Goal: Obtain resource: Obtain resource

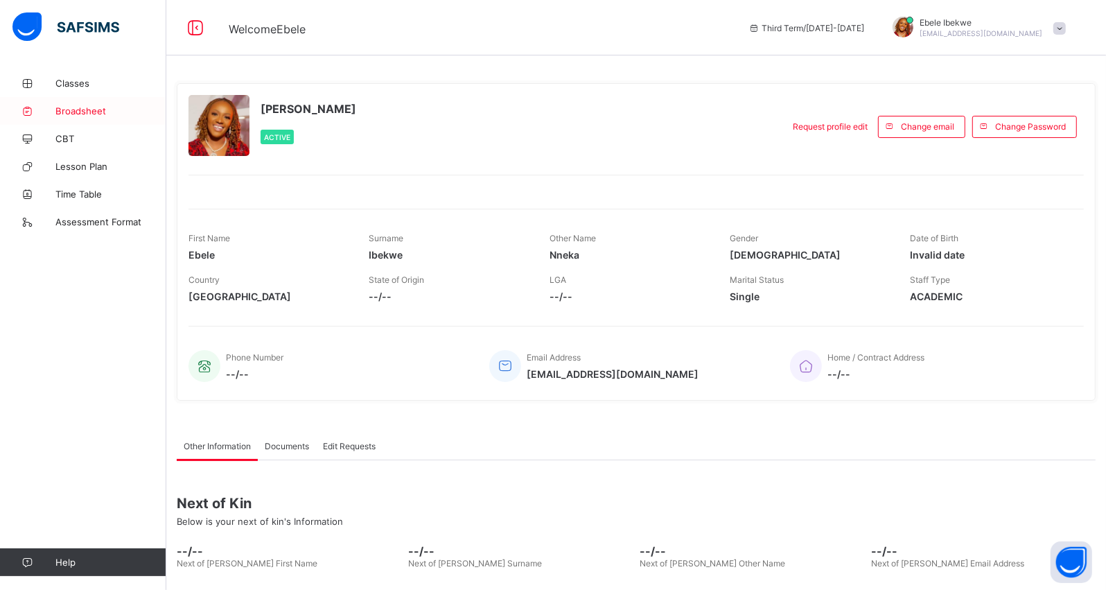
click at [67, 112] on span "Broadsheet" at bounding box center [110, 110] width 111 height 11
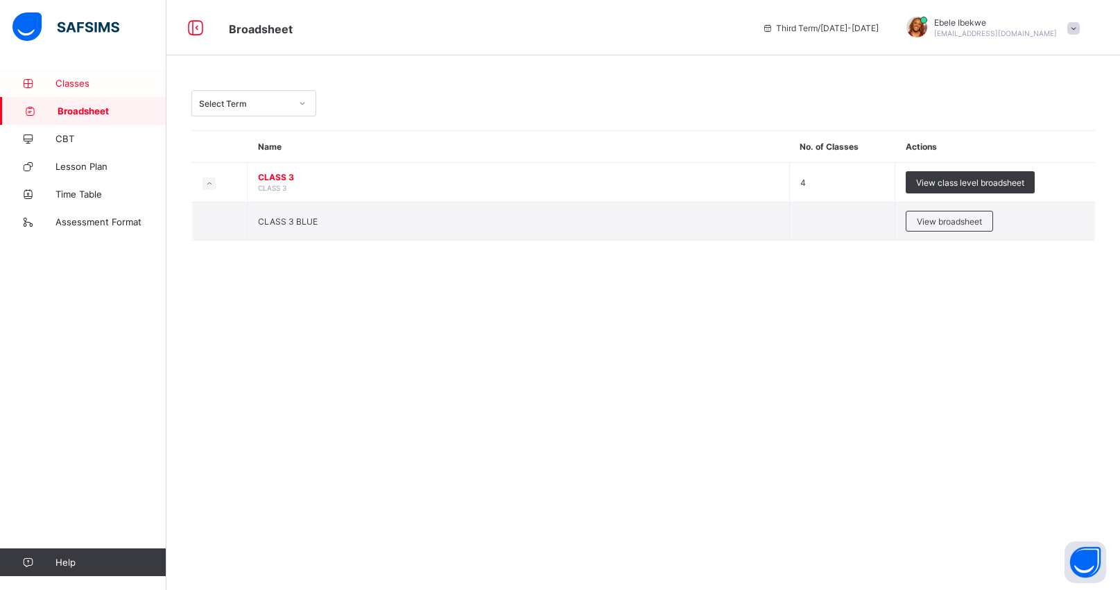
click at [74, 80] on span "Classes" at bounding box center [110, 83] width 111 height 11
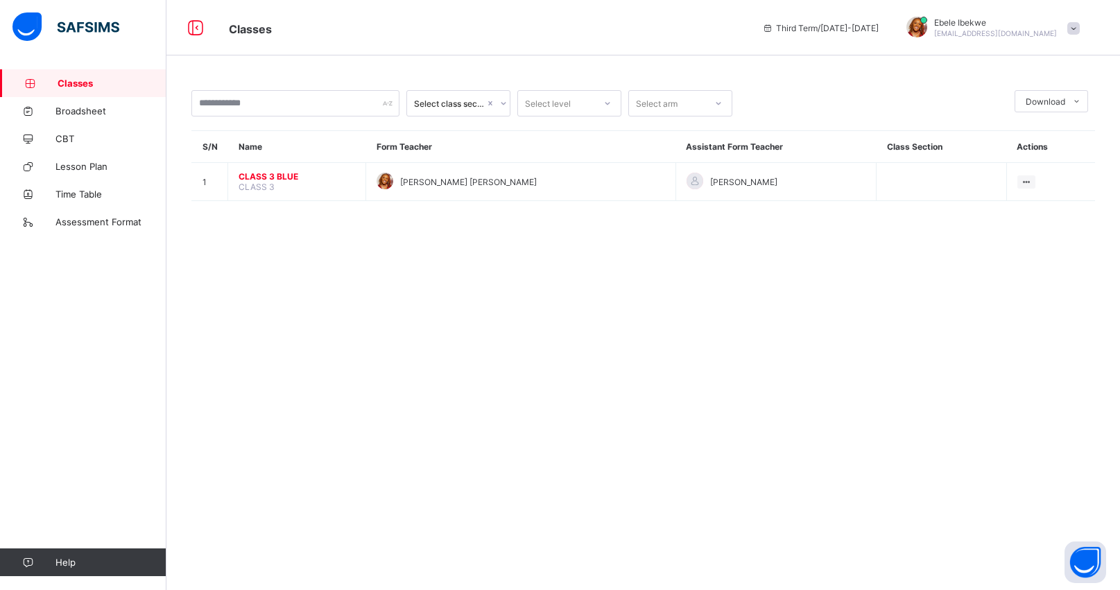
click at [74, 80] on span "Classes" at bounding box center [112, 83] width 109 height 11
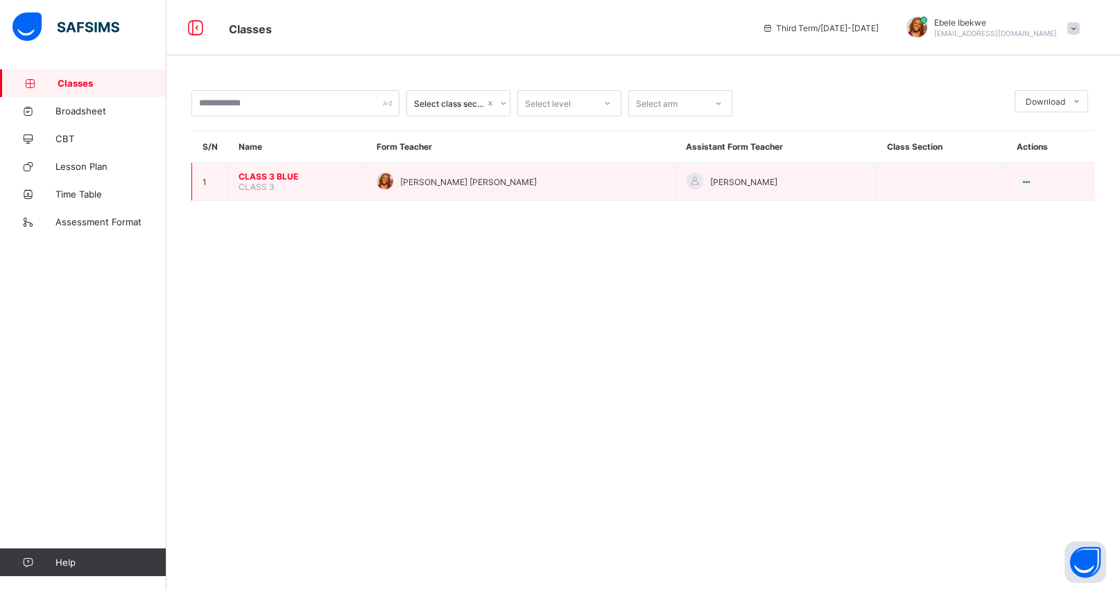
click at [254, 173] on span "CLASS 3 BLUE" at bounding box center [296, 176] width 116 height 10
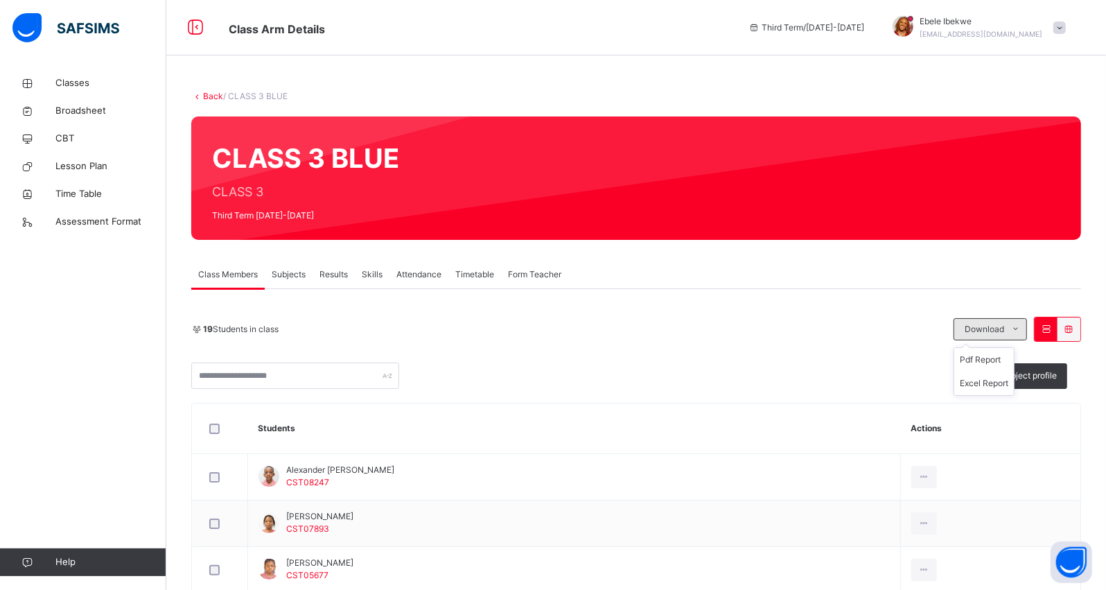
click at [1021, 324] on icon at bounding box center [1016, 329] width 10 height 11
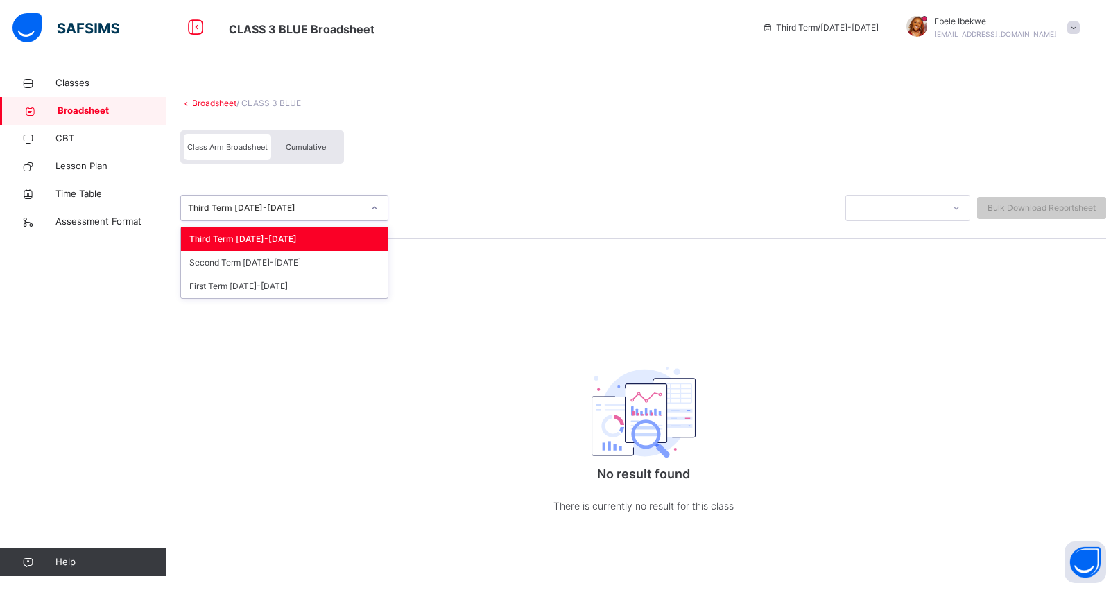
click at [316, 202] on div "Third Term [DATE]-[DATE]" at bounding box center [275, 208] width 175 height 12
click at [254, 241] on div "Third Term [DATE]-[DATE]" at bounding box center [284, 239] width 207 height 24
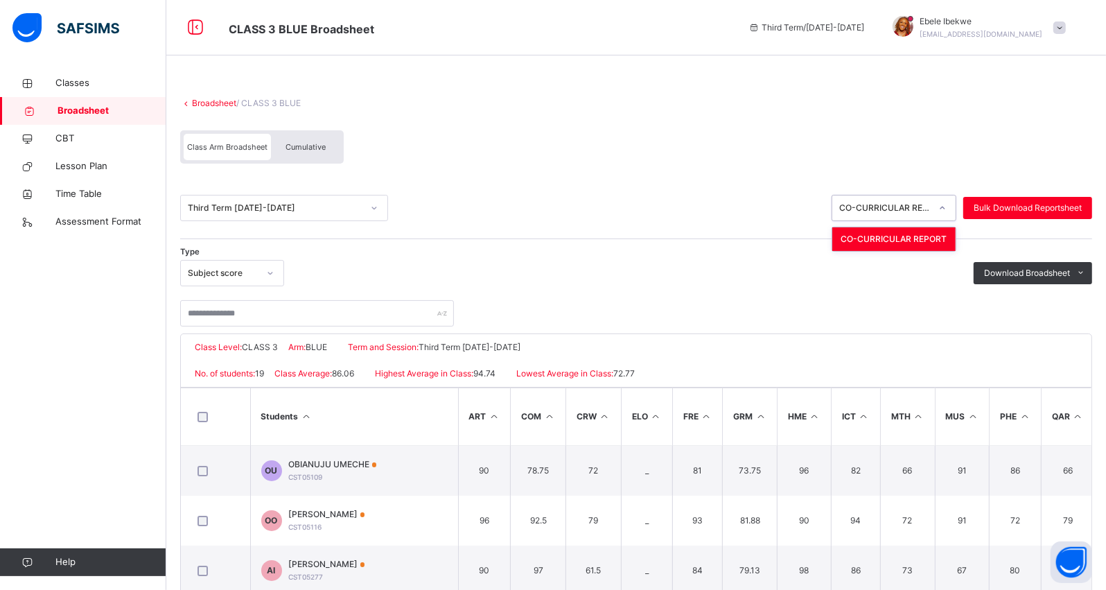
click at [952, 202] on div at bounding box center [943, 208] width 24 height 22
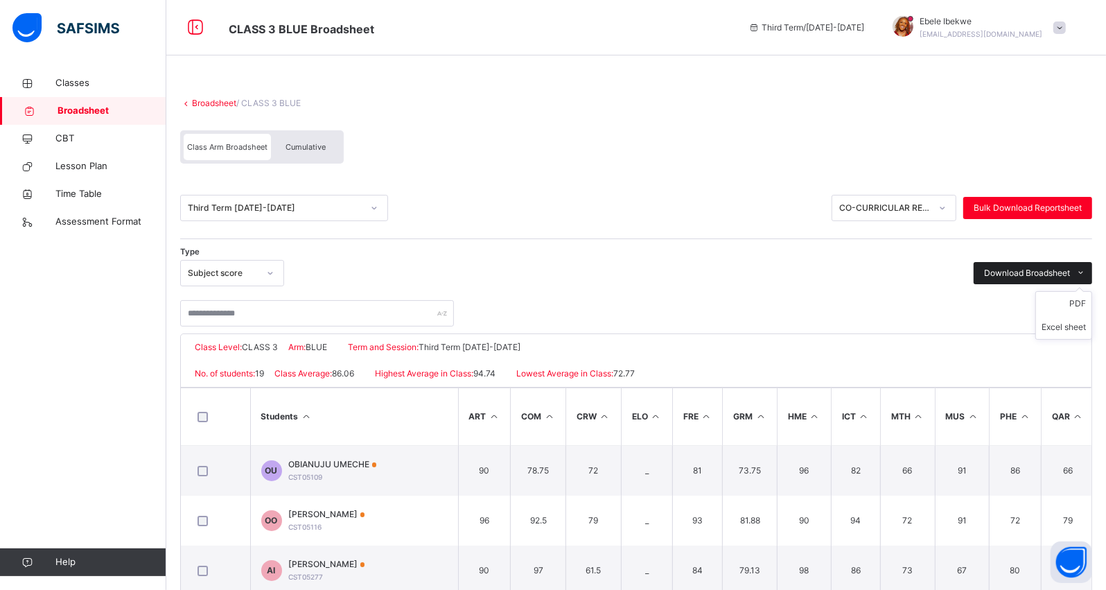
click at [1087, 271] on icon at bounding box center [1082, 273] width 10 height 11
click at [1086, 302] on li "PDF" at bounding box center [1063, 304] width 55 height 24
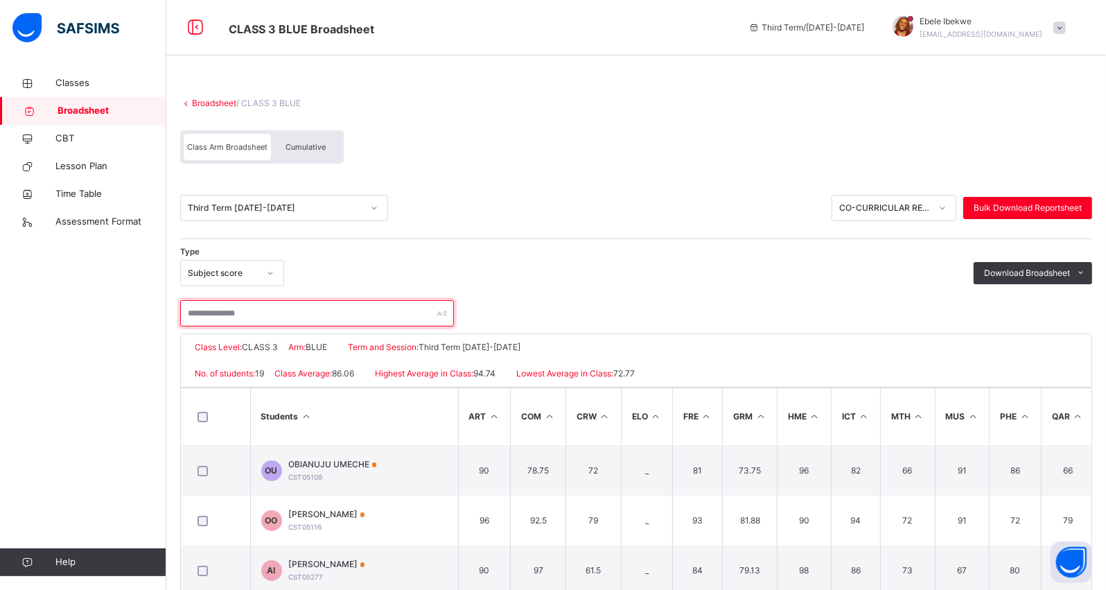
click at [236, 311] on input "text" at bounding box center [317, 313] width 274 height 26
click at [383, 314] on input "text" at bounding box center [317, 313] width 274 height 26
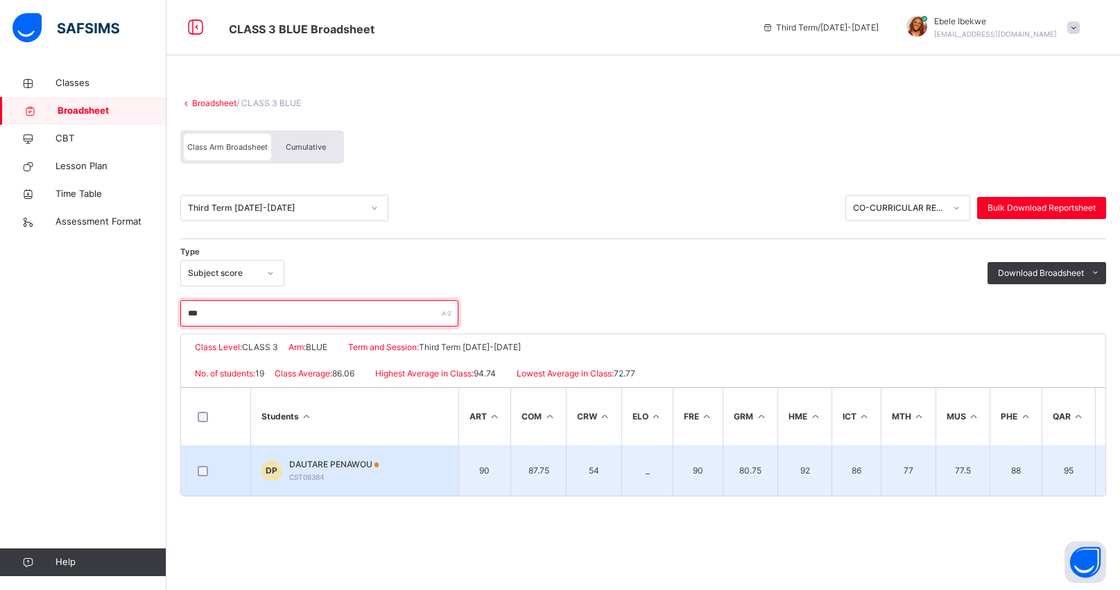
type input "***"
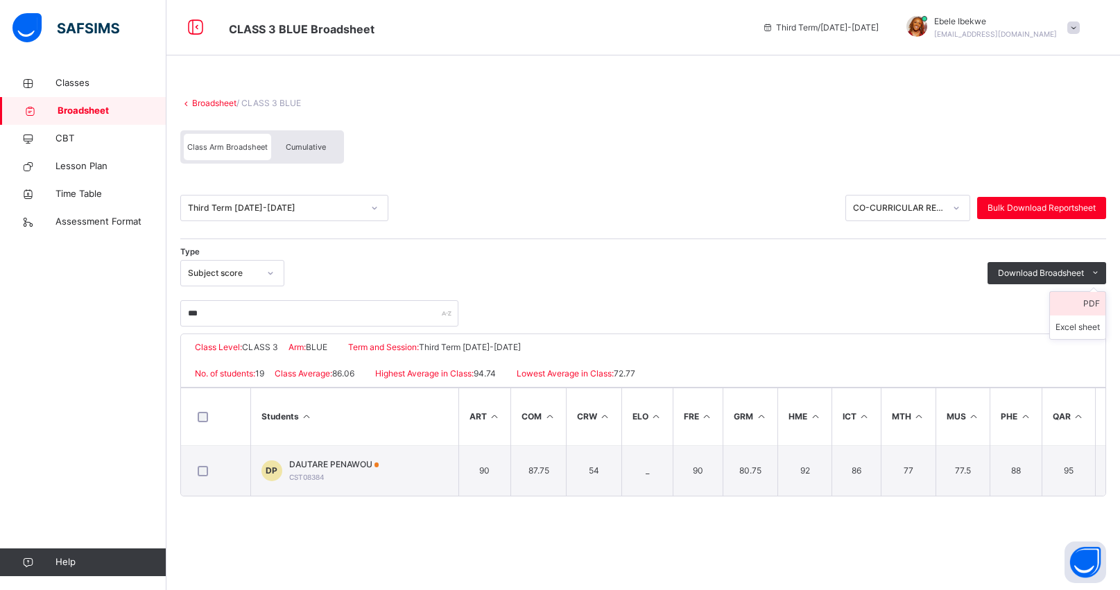
click at [1086, 306] on li "PDF" at bounding box center [1077, 304] width 55 height 24
click at [1058, 205] on span "Bulk Download Reportsheet" at bounding box center [1041, 208] width 108 height 12
click at [1082, 303] on li "PDF" at bounding box center [1077, 304] width 55 height 24
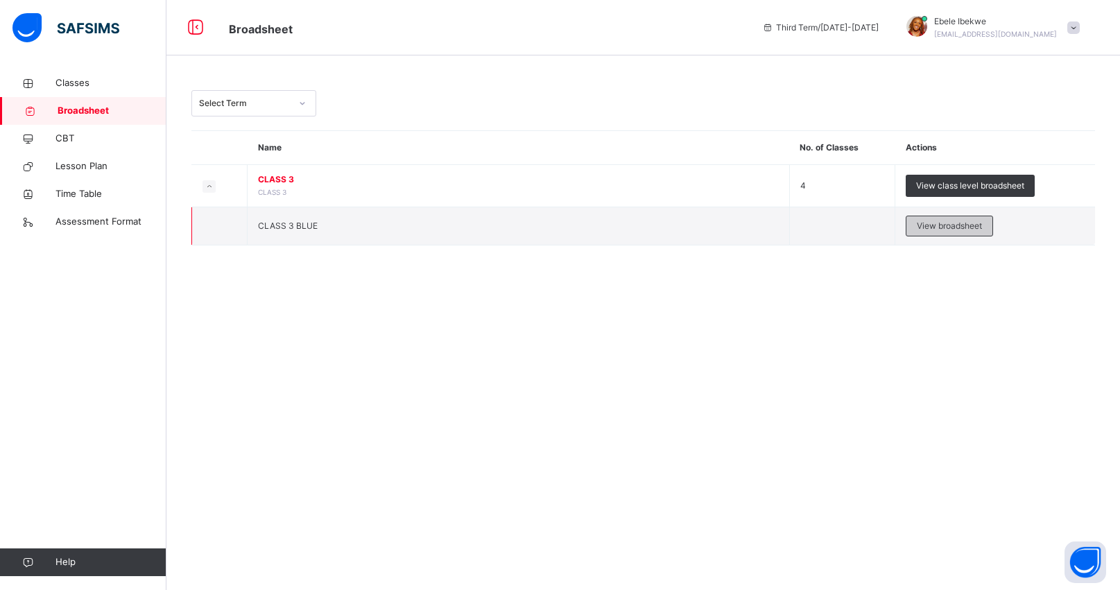
click at [927, 223] on span "View broadsheet" at bounding box center [948, 226] width 65 height 12
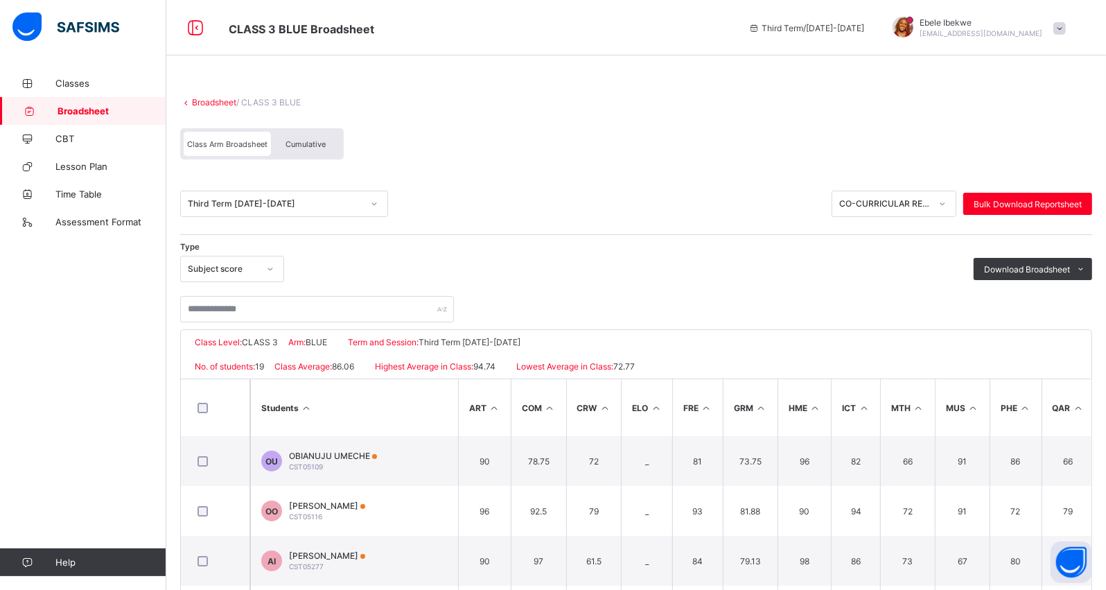
click at [300, 140] on span "Cumulative" at bounding box center [306, 144] width 40 height 10
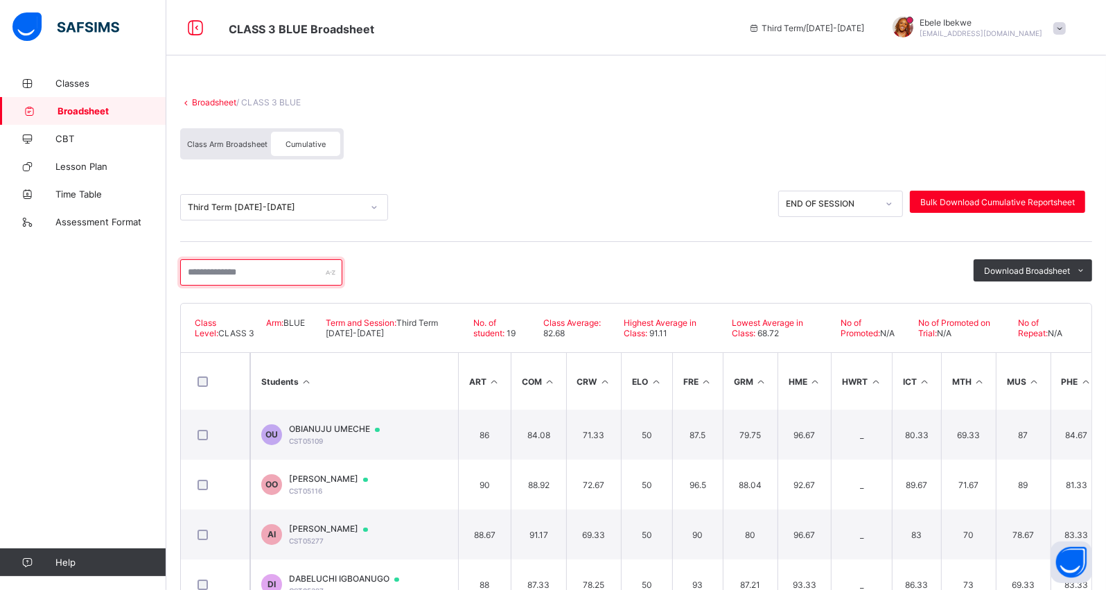
click at [250, 267] on input "text" at bounding box center [261, 272] width 162 height 26
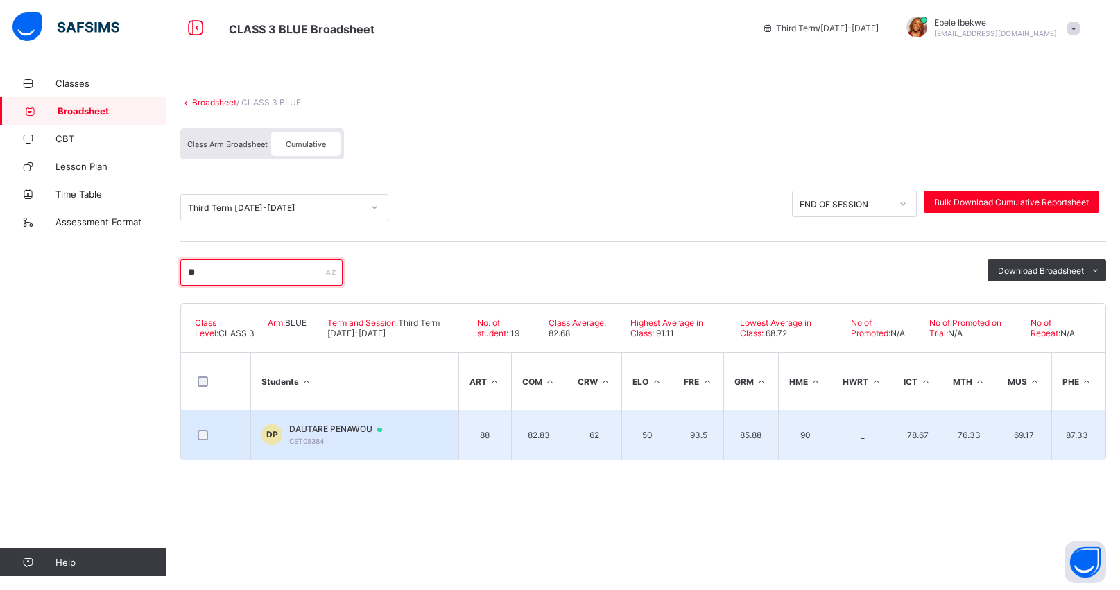
type input "**"
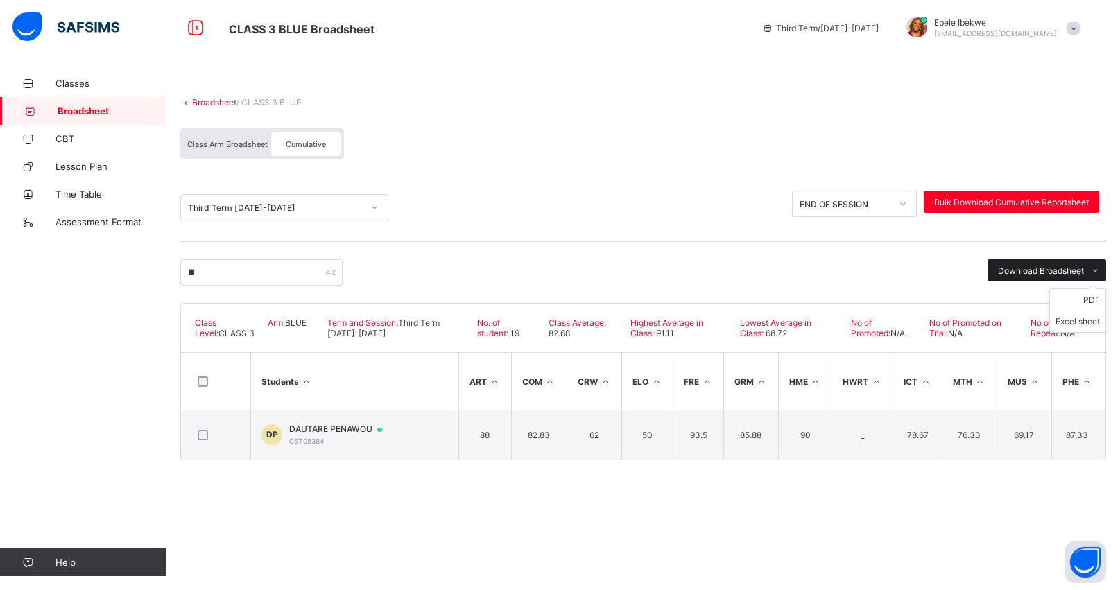
click at [1094, 267] on icon at bounding box center [1095, 270] width 10 height 9
click at [1092, 298] on li "PDF" at bounding box center [1077, 299] width 55 height 21
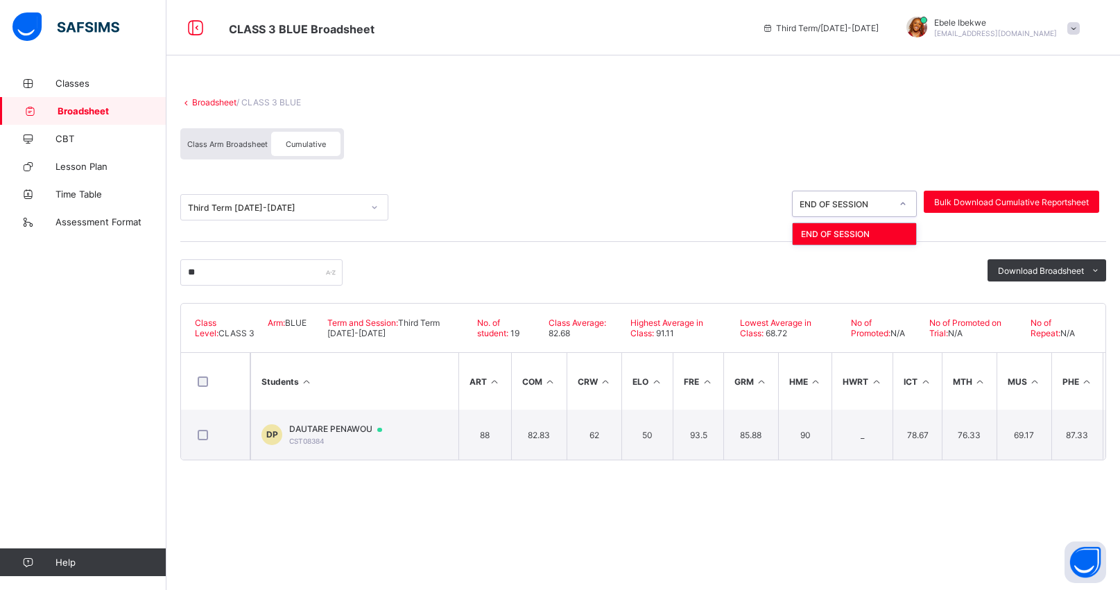
click at [901, 205] on icon at bounding box center [902, 204] width 8 height 14
click at [219, 136] on div "Class Arm Broadsheet" at bounding box center [227, 144] width 87 height 24
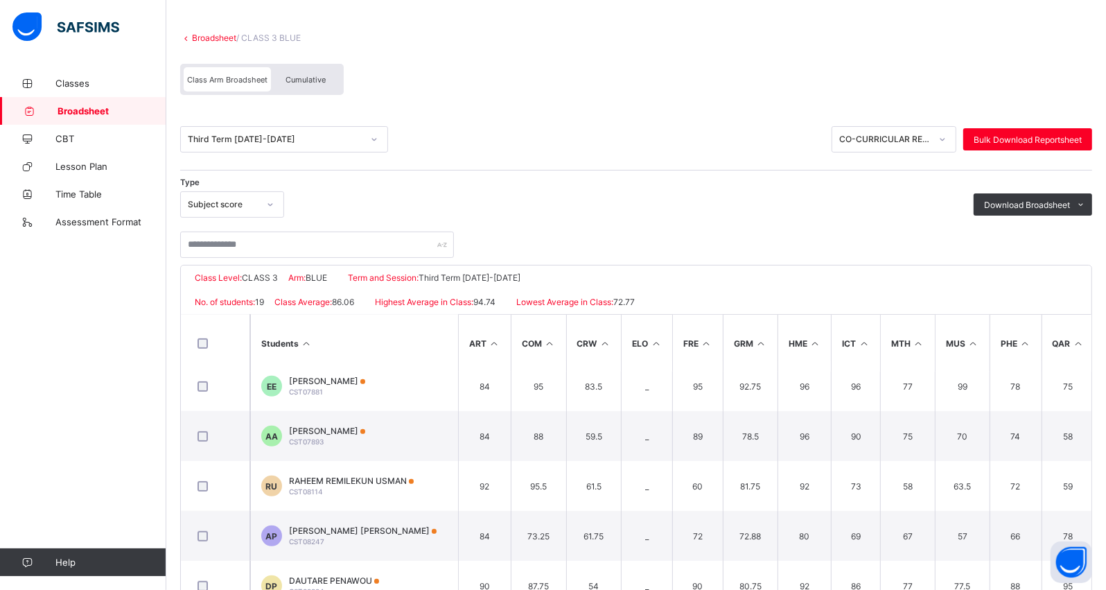
scroll to position [160, 0]
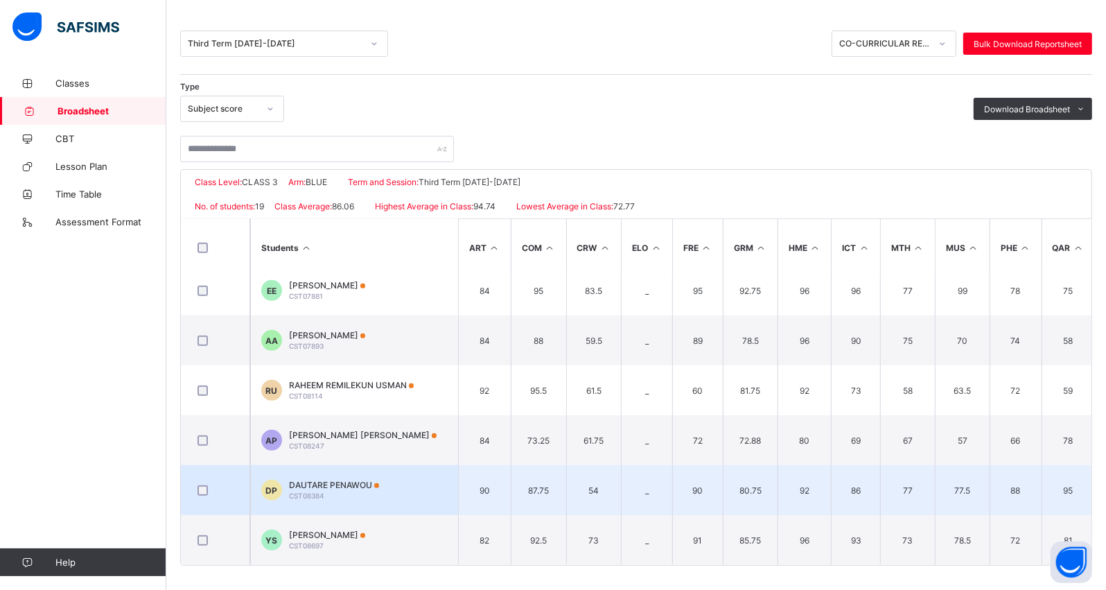
click at [448, 482] on td "DP DAUTARE PENAWOU CST08384" at bounding box center [354, 490] width 208 height 50
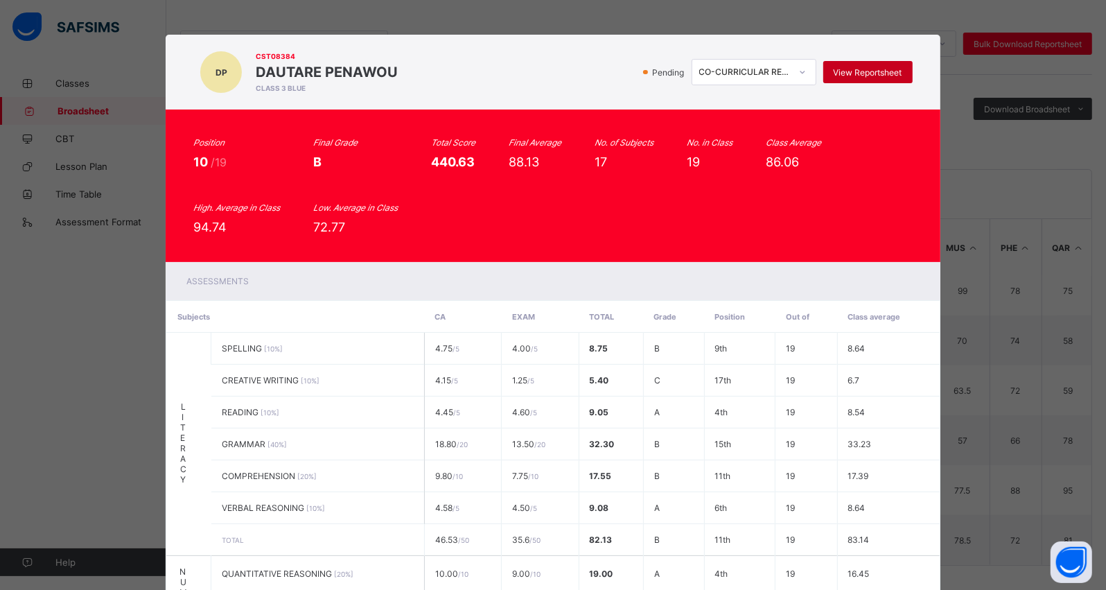
click at [860, 69] on span "View Reportsheet" at bounding box center [868, 72] width 69 height 10
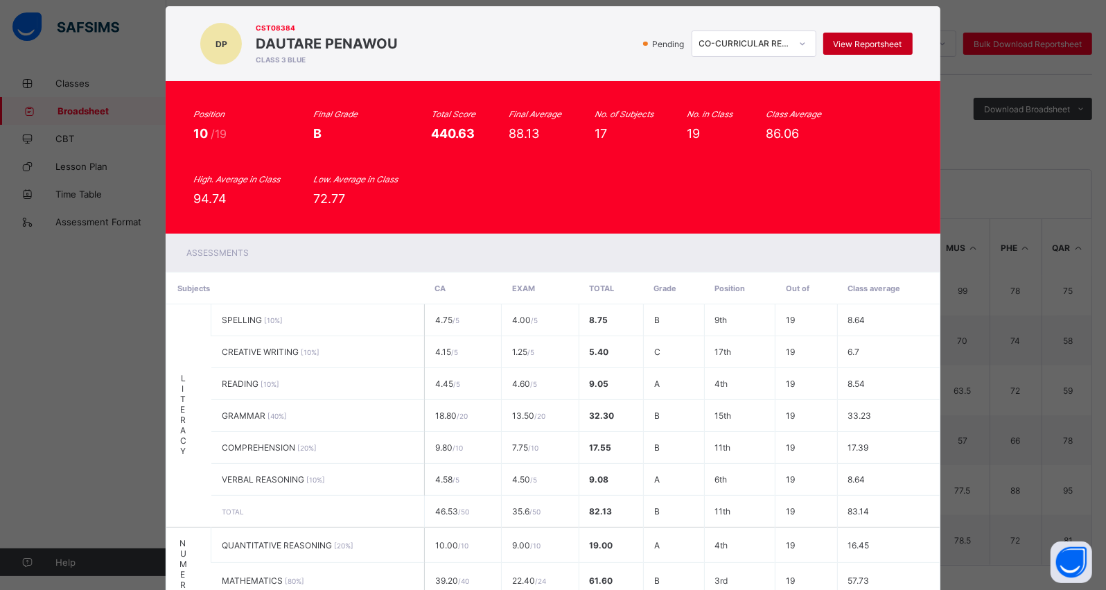
scroll to position [0, 0]
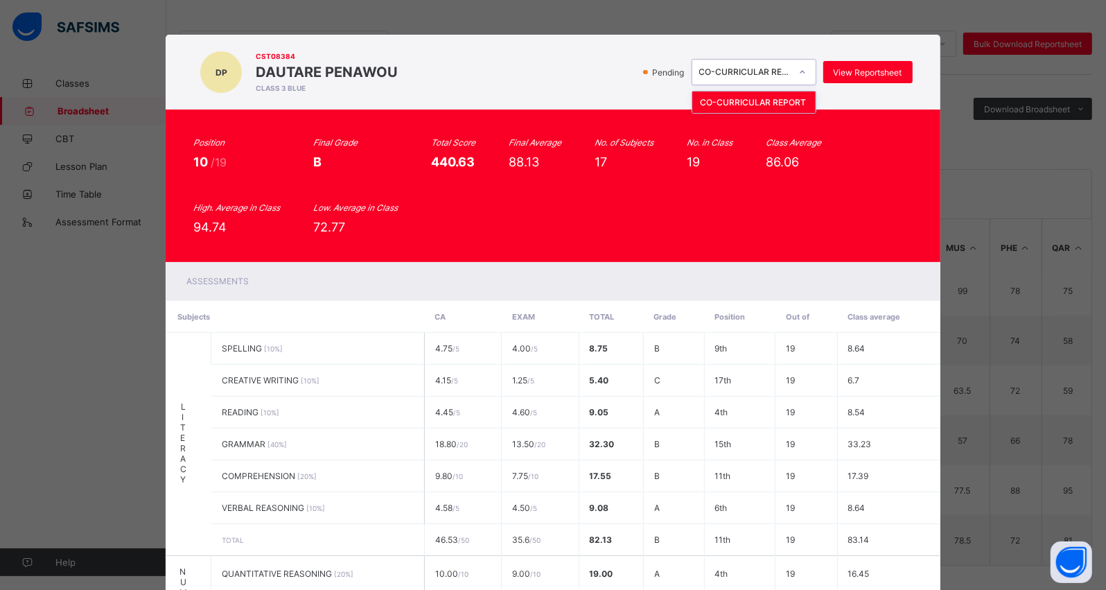
click at [799, 67] on icon at bounding box center [803, 72] width 8 height 14
click at [799, 67] on div at bounding box center [803, 72] width 24 height 22
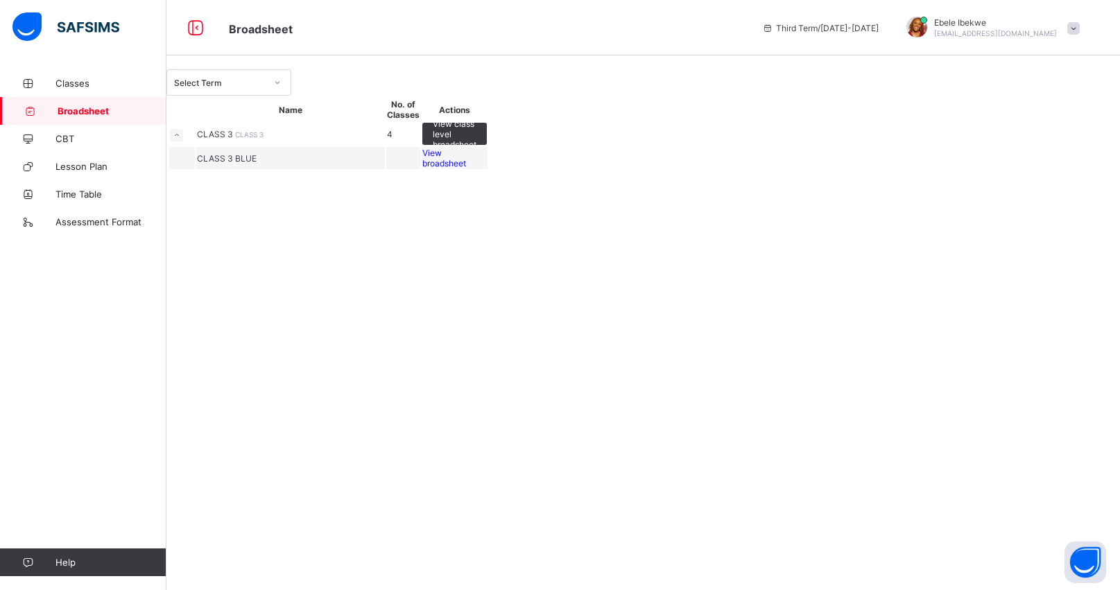
click at [385, 169] on td "CLASS 3 BLUE" at bounding box center [290, 158] width 189 height 22
click at [466, 168] on span "View broadsheet" at bounding box center [444, 158] width 44 height 21
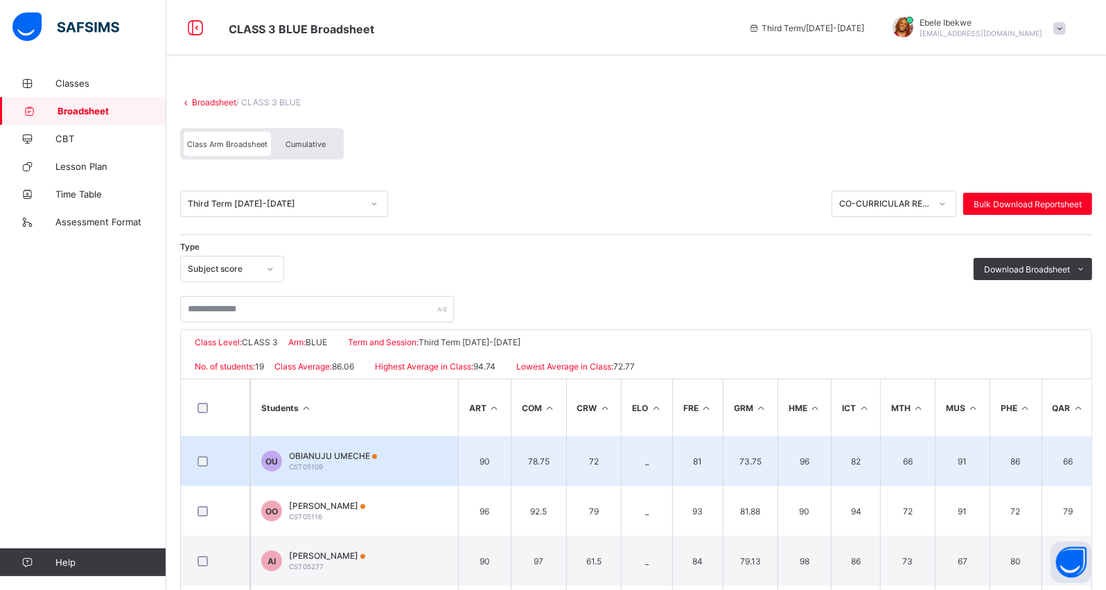
click at [309, 451] on span "OBIANUJU UMECHE" at bounding box center [333, 456] width 88 height 10
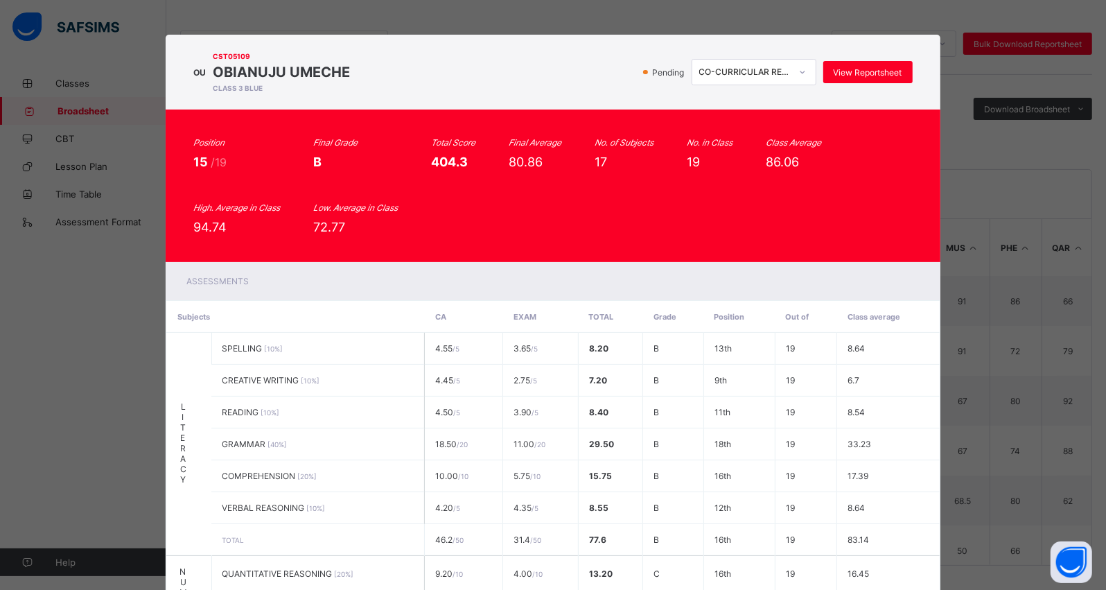
scroll to position [491, 0]
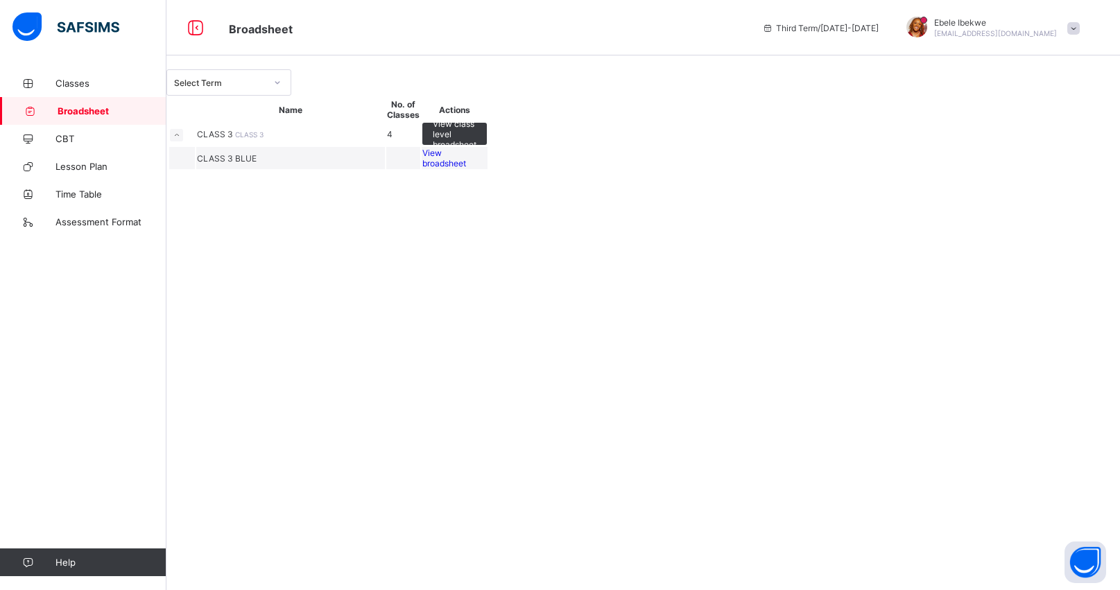
click at [385, 169] on td "CLASS 3 BLUE" at bounding box center [290, 158] width 189 height 22
click at [466, 168] on span "View broadsheet" at bounding box center [444, 158] width 44 height 21
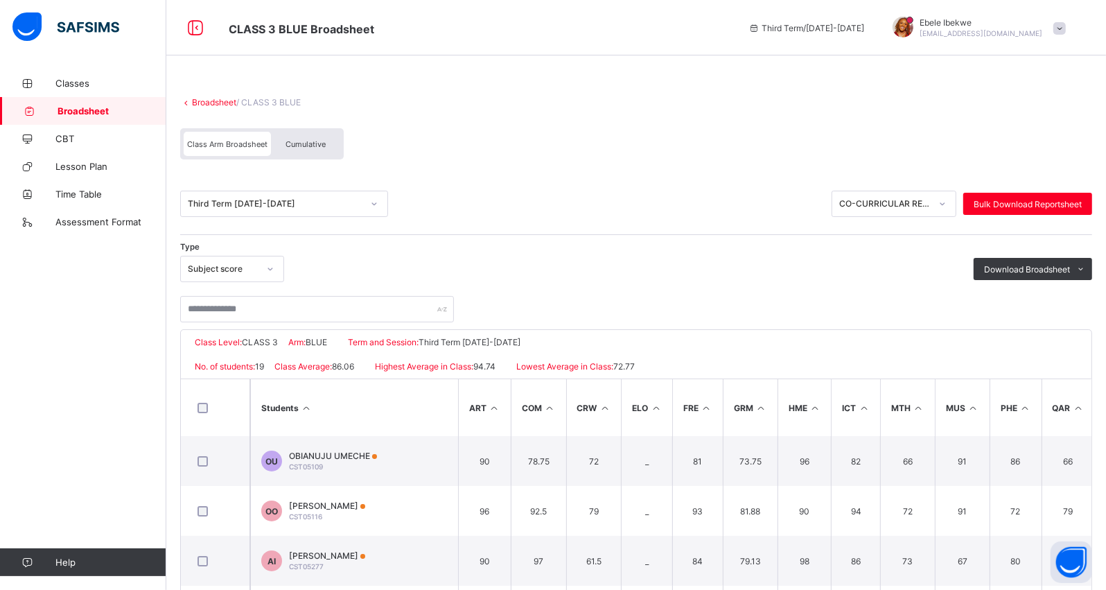
click at [303, 140] on span "Cumulative" at bounding box center [306, 144] width 40 height 10
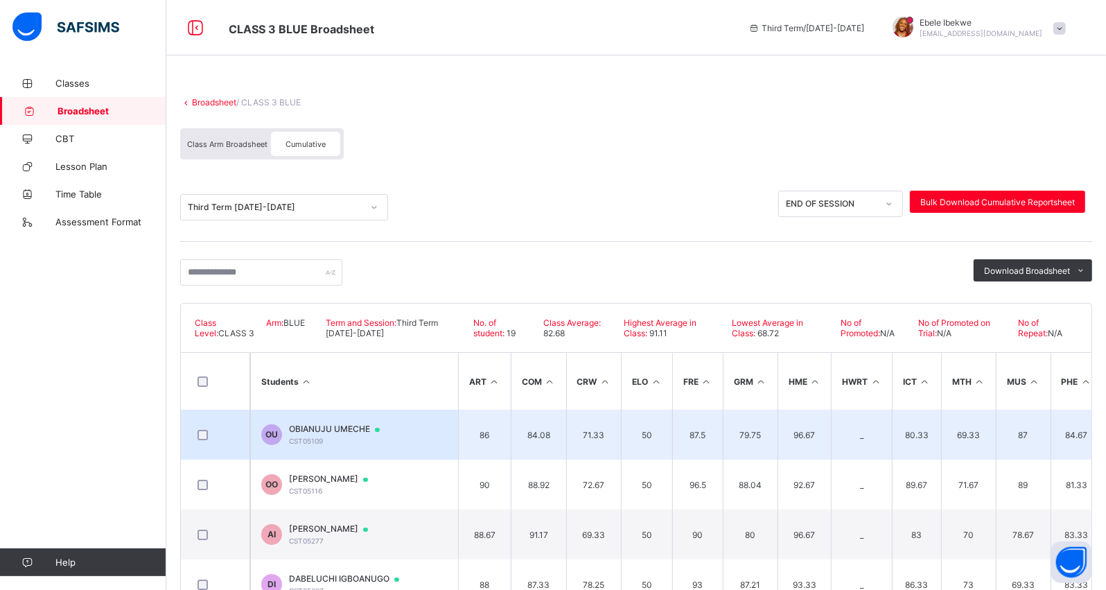
click at [269, 430] on span "OU" at bounding box center [272, 434] width 12 height 10
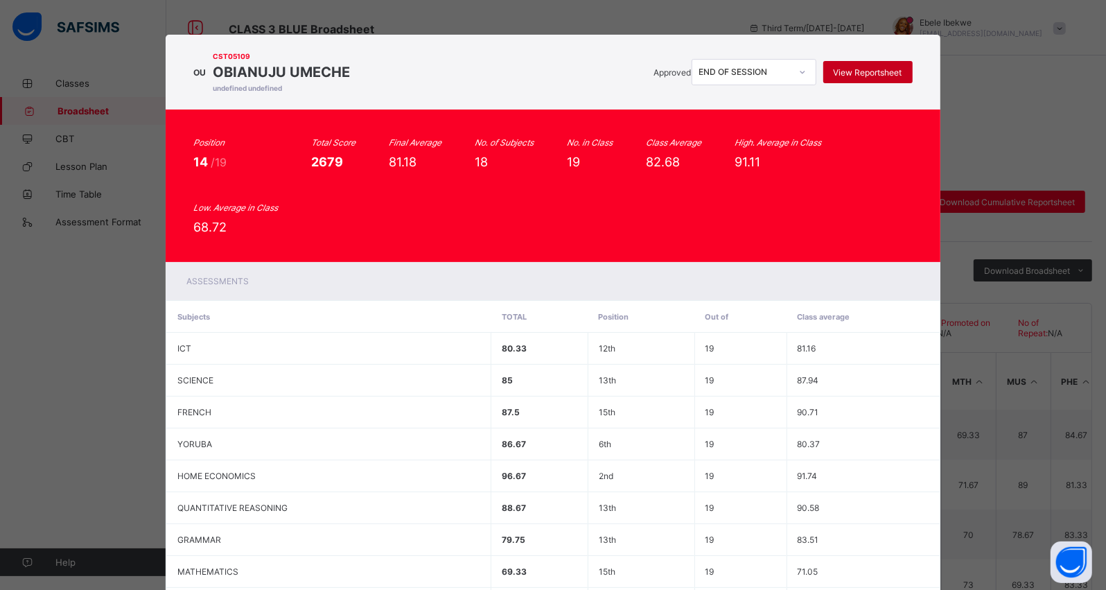
click at [871, 76] on span "View Reportsheet" at bounding box center [868, 72] width 69 height 10
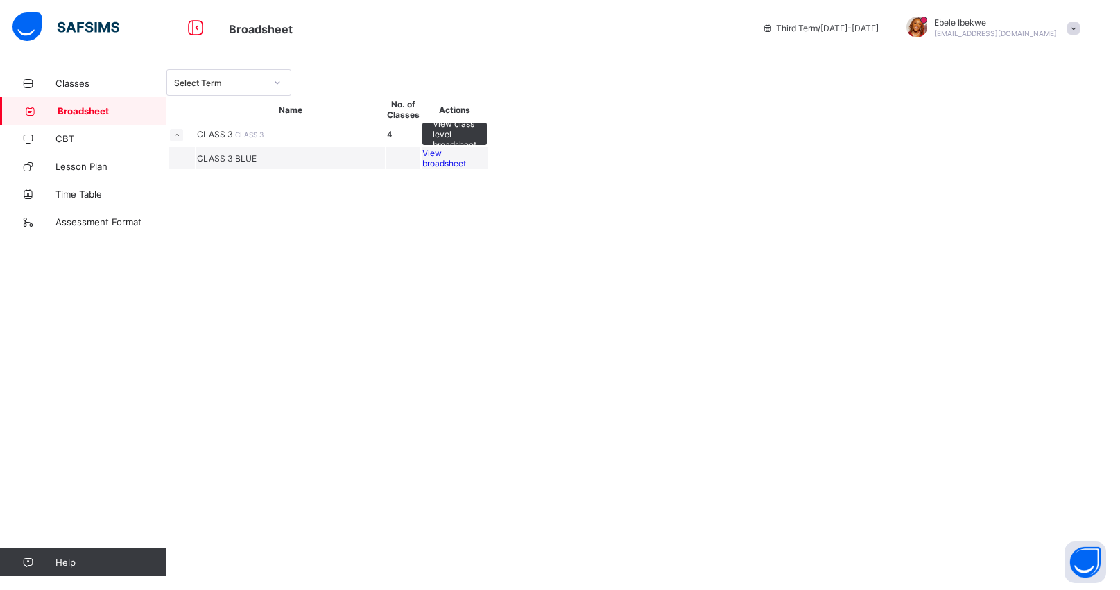
click at [385, 169] on td "CLASS 3 BLUE" at bounding box center [290, 158] width 189 height 22
click at [466, 168] on span "View broadsheet" at bounding box center [444, 158] width 44 height 21
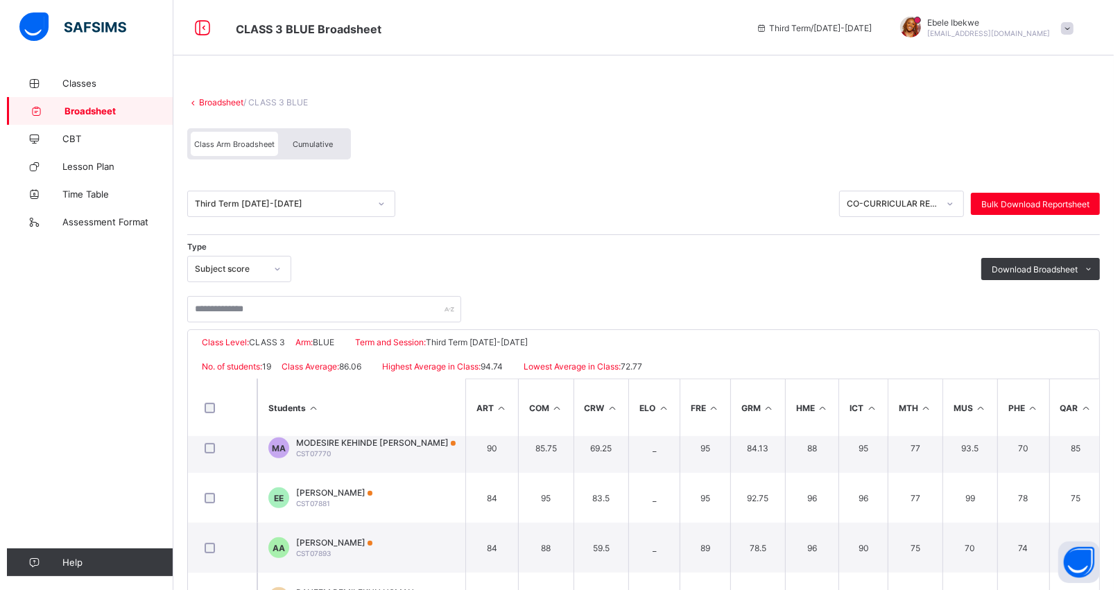
scroll to position [664, 0]
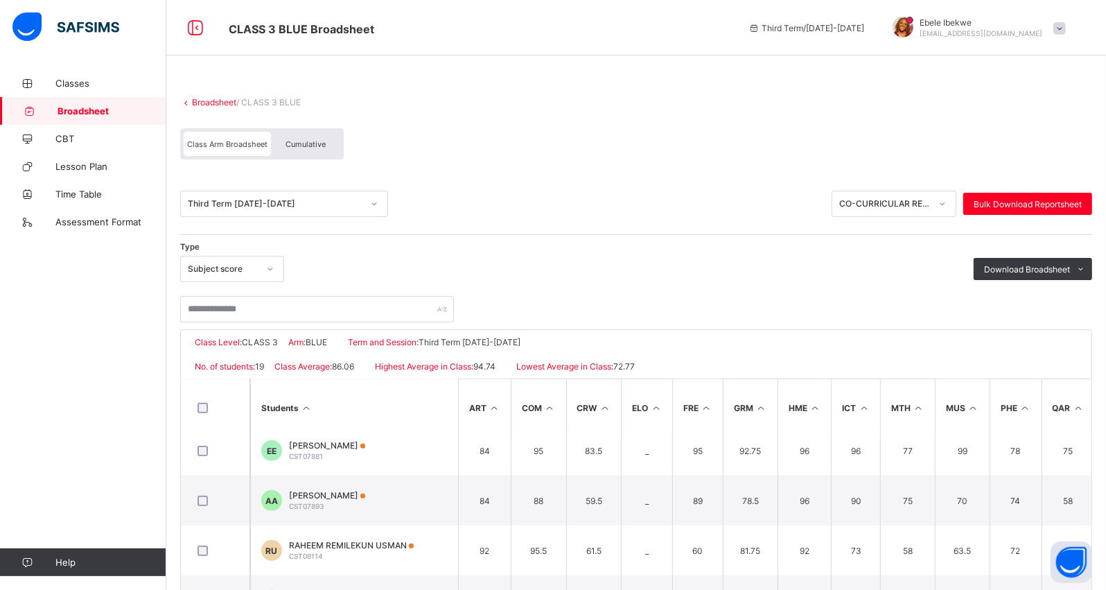
click at [313, 150] on div "Cumulative" at bounding box center [305, 144] width 69 height 24
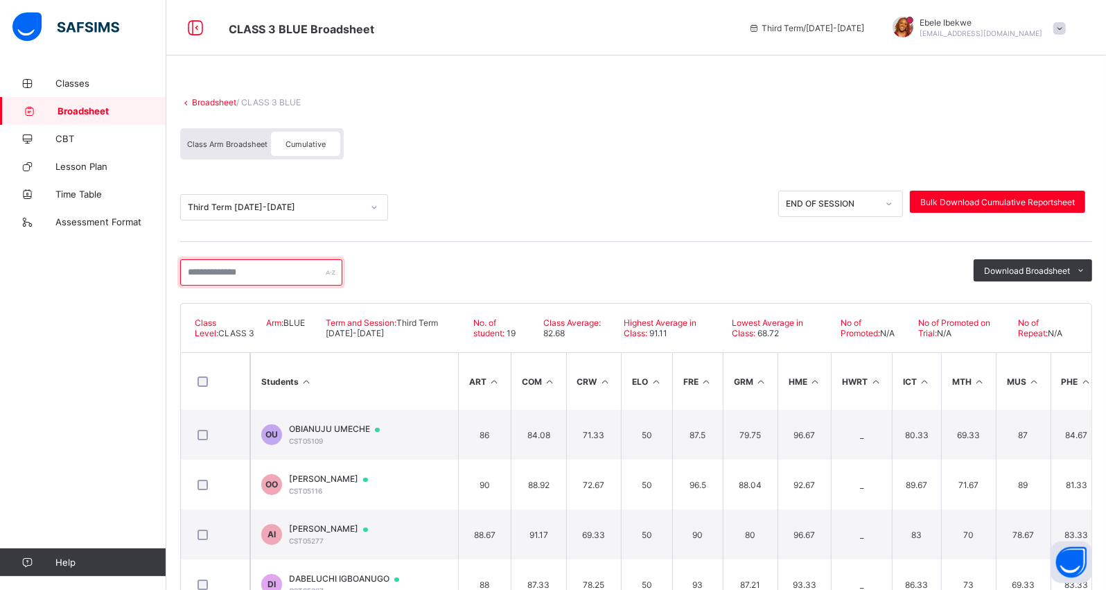
click at [231, 281] on input "text" at bounding box center [261, 272] width 162 height 26
type input "***"
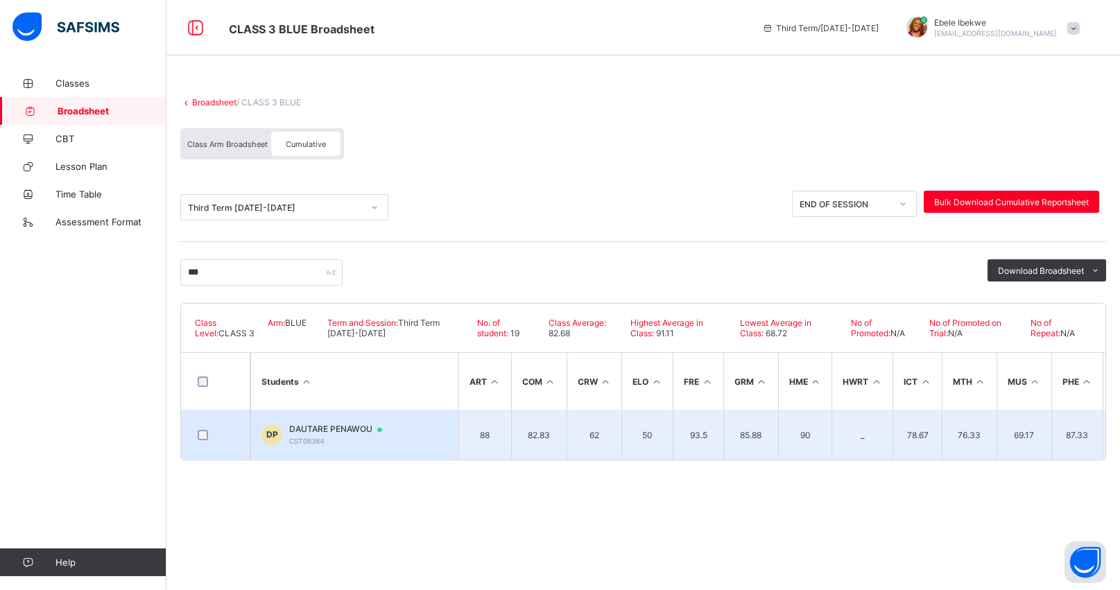
click at [195, 430] on div at bounding box center [215, 435] width 41 height 10
click at [639, 428] on td "50" at bounding box center [646, 435] width 51 height 50
click at [681, 441] on td "93.5" at bounding box center [697, 435] width 51 height 50
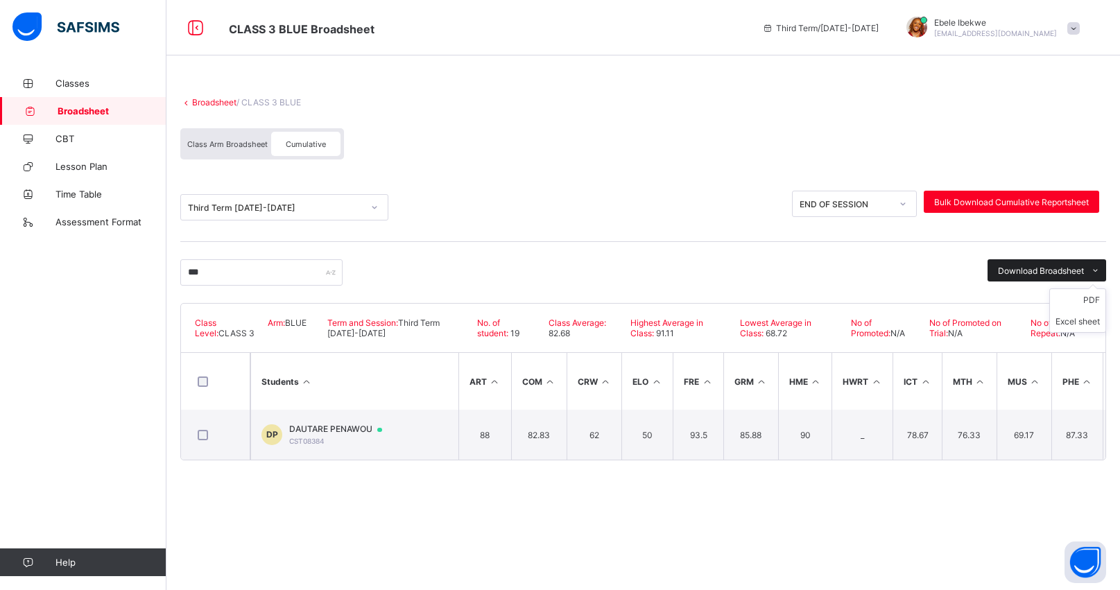
click at [1024, 267] on span "Download Broadsheet" at bounding box center [1041, 271] width 86 height 10
click at [1083, 297] on li "PDF" at bounding box center [1077, 299] width 55 height 21
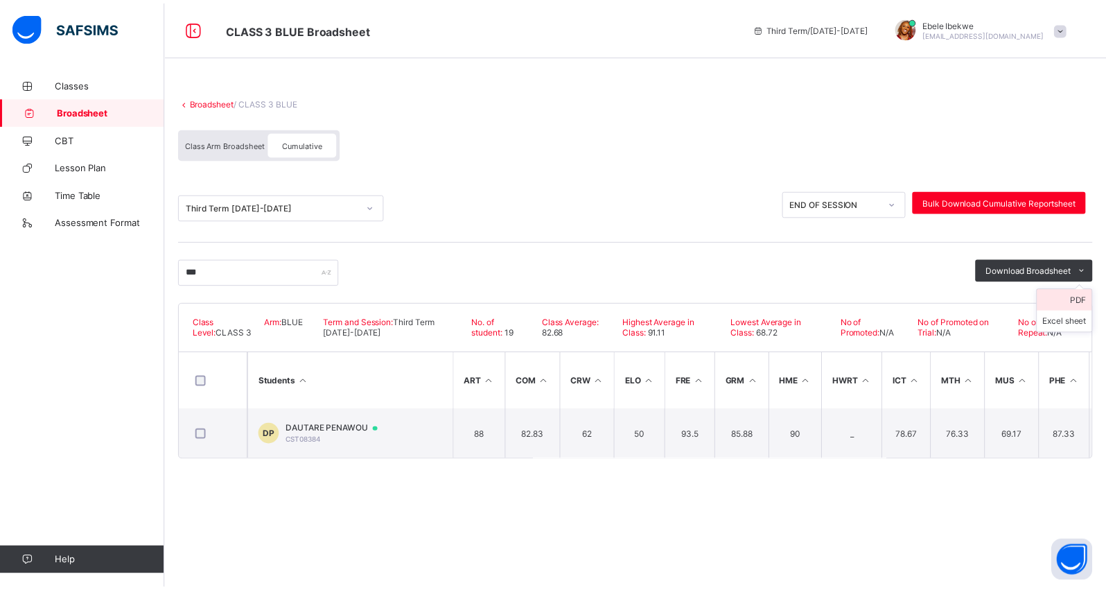
scroll to position [0, 0]
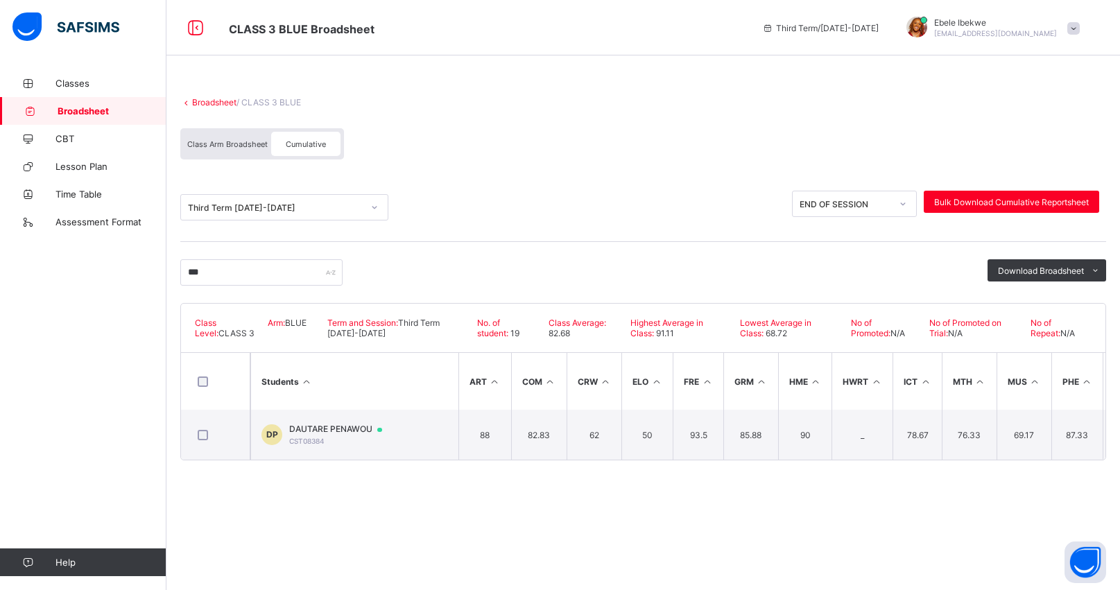
click at [220, 139] on span "Class Arm Broadsheet" at bounding box center [227, 144] width 80 height 10
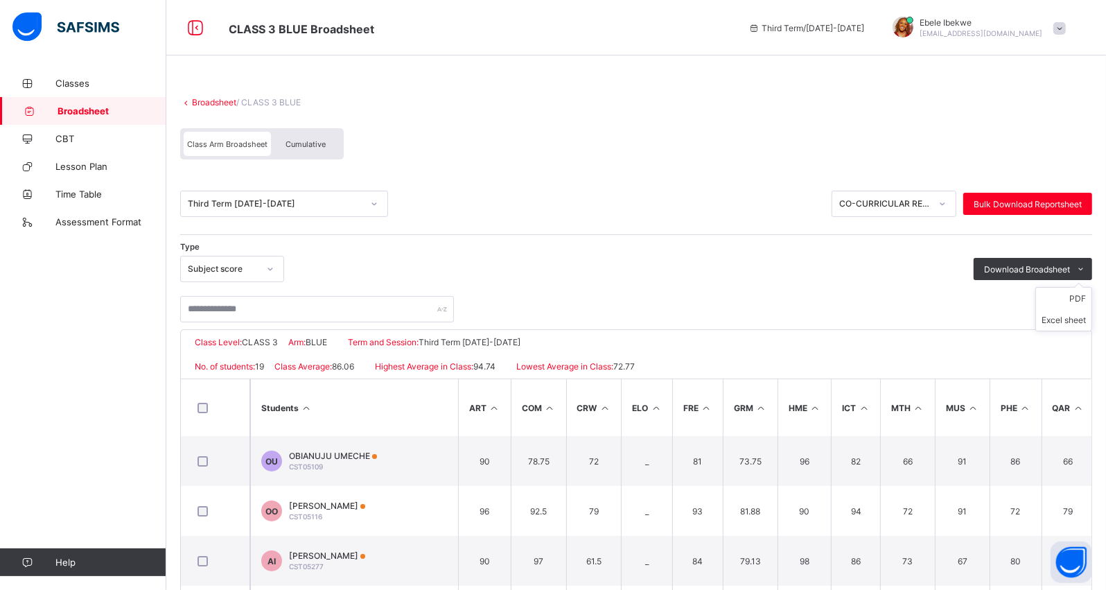
click at [1086, 293] on ul "PDF Excel sheet" at bounding box center [1064, 309] width 57 height 44
click at [295, 140] on span "Cumulative" at bounding box center [306, 144] width 40 height 10
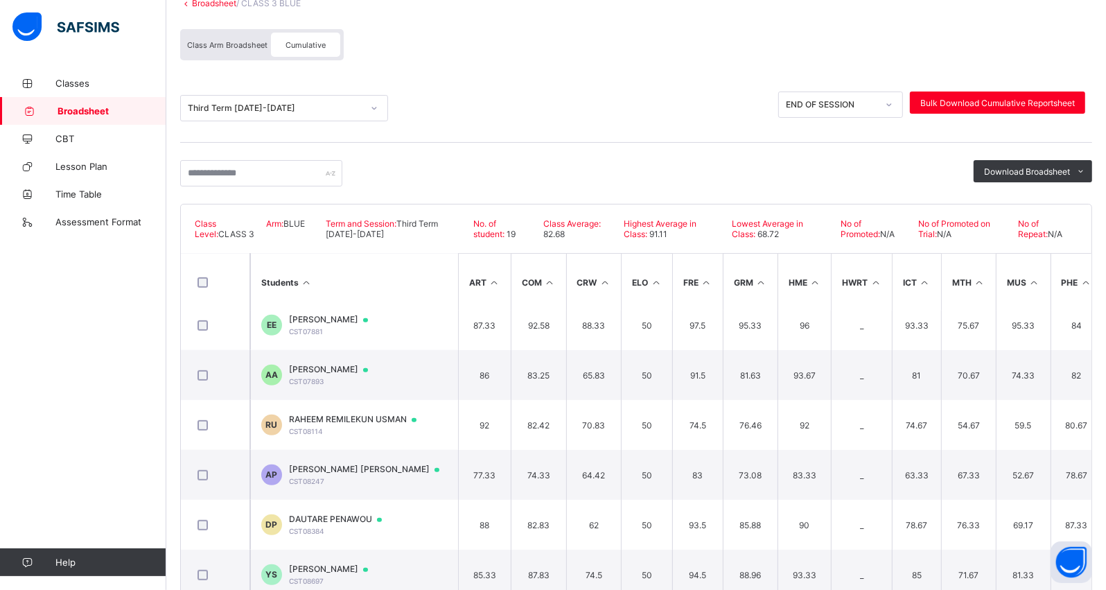
scroll to position [134, 0]
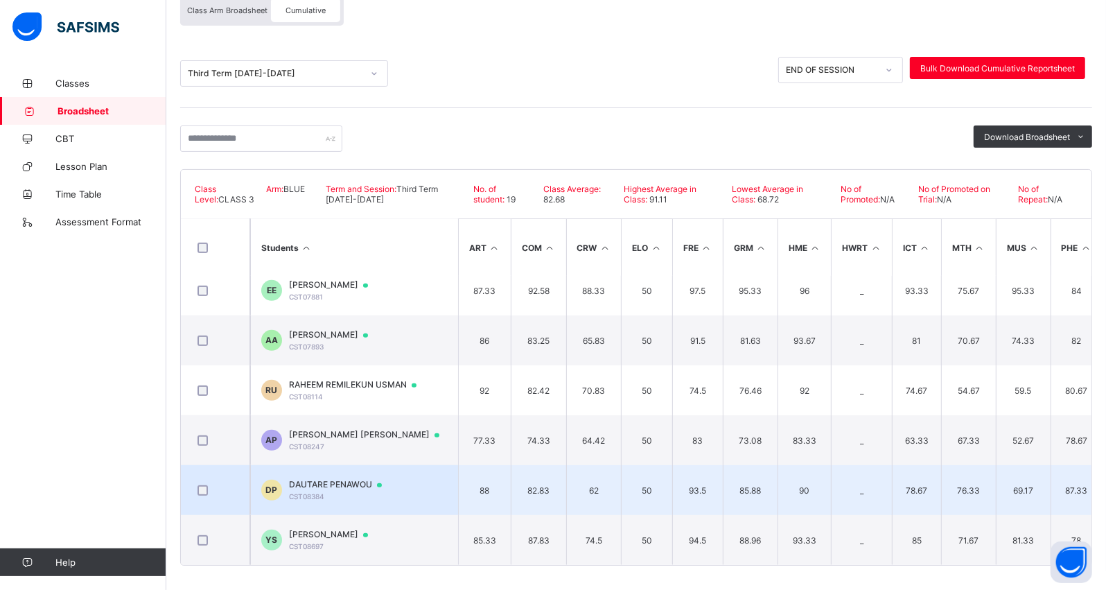
click at [355, 479] on span "DAUTARE PENAWOU" at bounding box center [342, 484] width 106 height 11
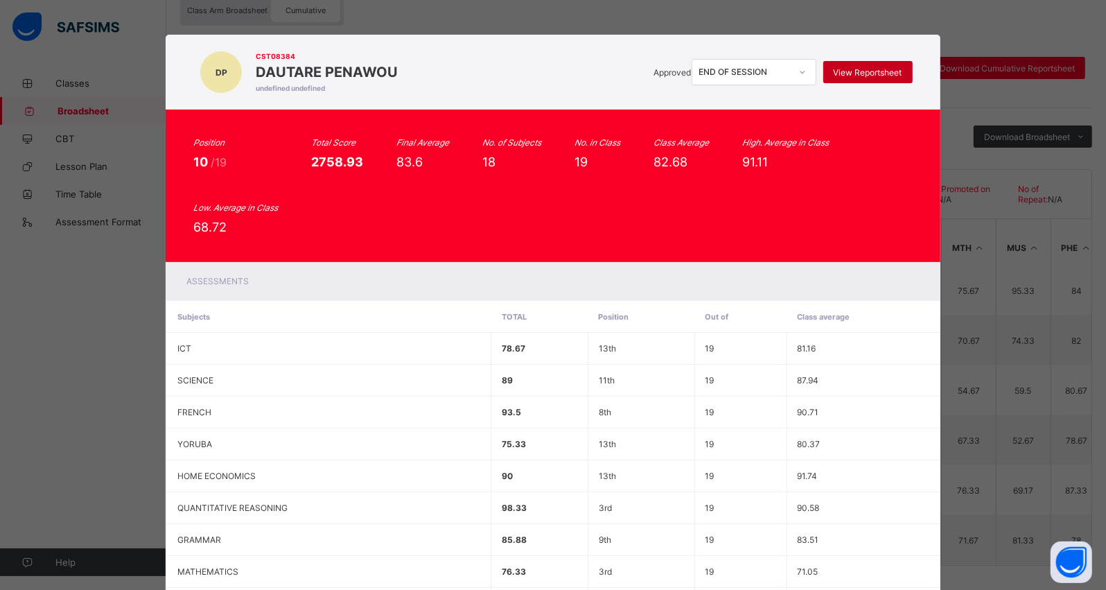
click at [895, 67] on span "View Reportsheet" at bounding box center [868, 72] width 69 height 10
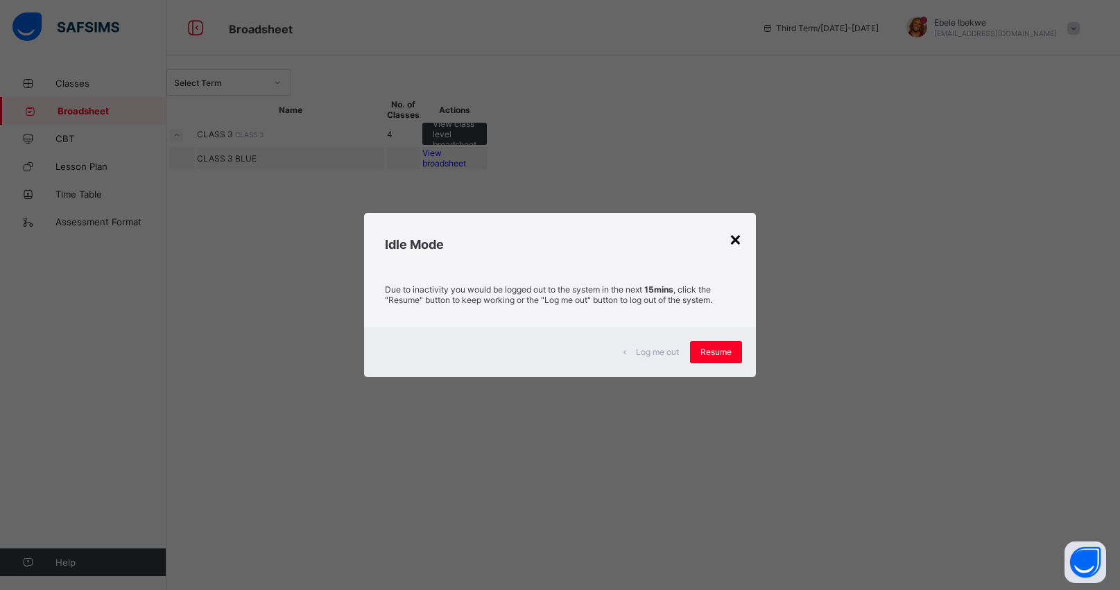
click at [733, 238] on div "×" at bounding box center [735, 239] width 13 height 24
click at [735, 238] on div "×" at bounding box center [735, 239] width 13 height 24
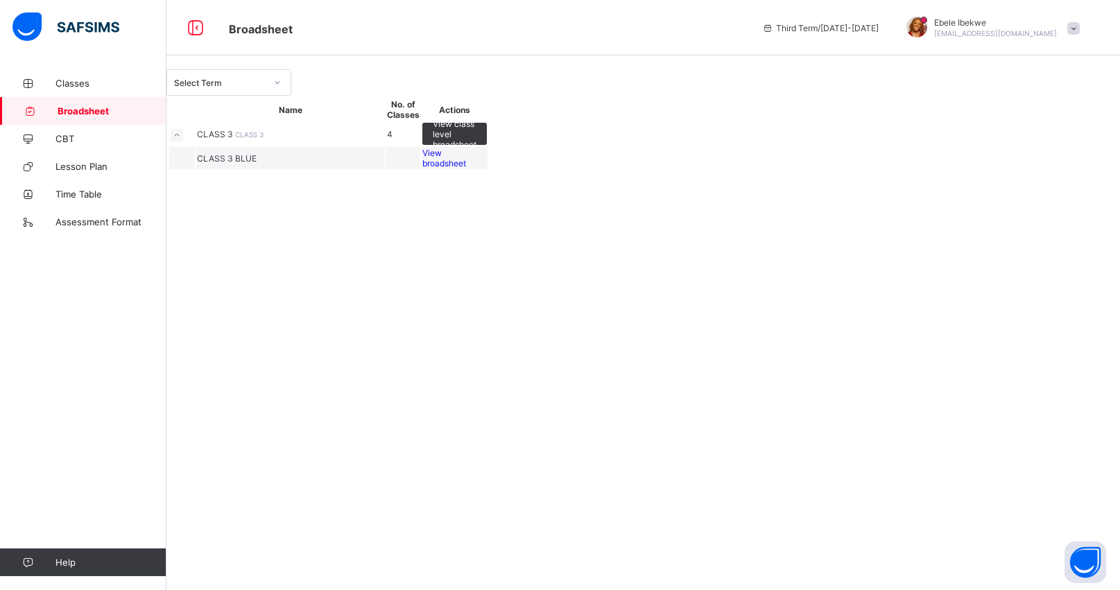
click at [0, 414] on div "Classes Broadsheet CBT Lesson Plan Time Table Assessment Format Help" at bounding box center [83, 322] width 166 height 534
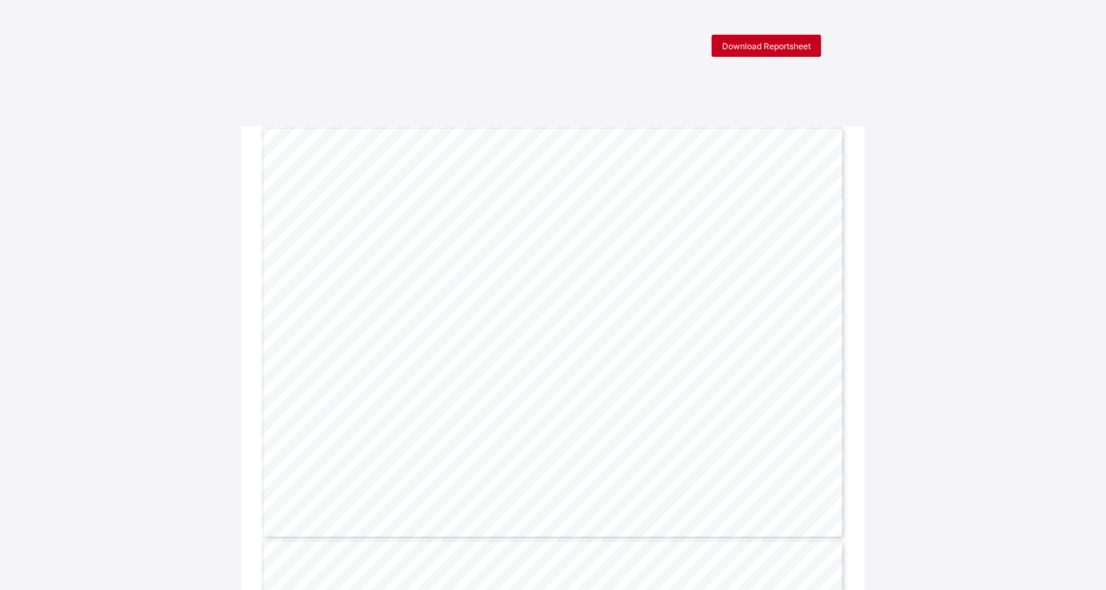
click at [774, 42] on span "Download Reportsheet" at bounding box center [766, 46] width 89 height 10
click at [806, 45] on span "Download Reportsheet" at bounding box center [766, 46] width 89 height 10
